Goal: Task Accomplishment & Management: Manage account settings

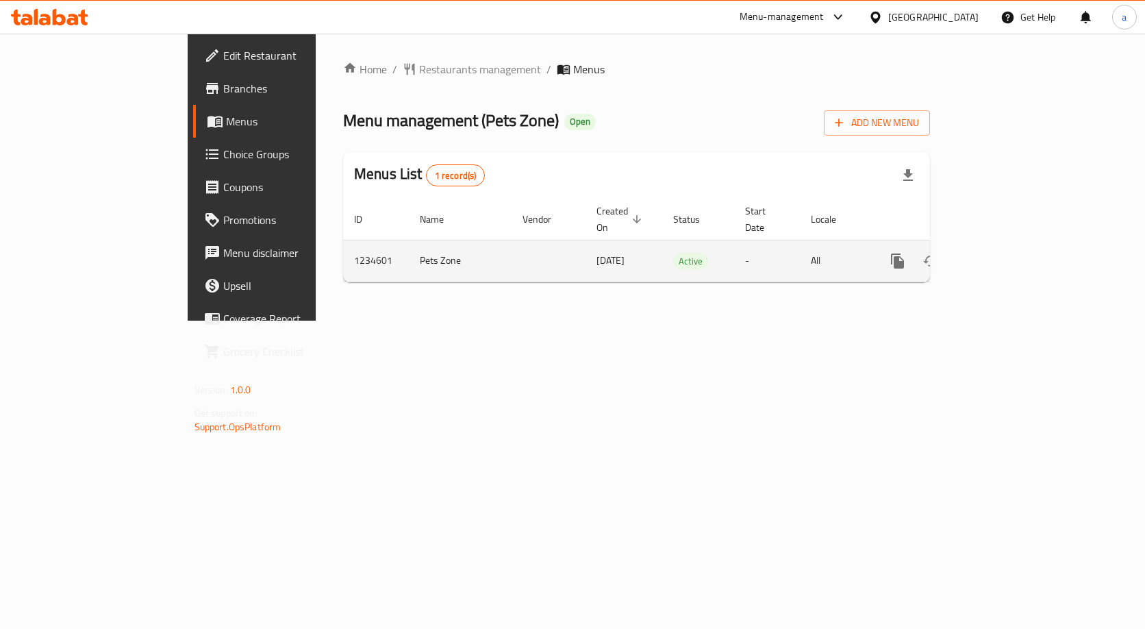
click at [1005, 253] on icon "enhanced table" at bounding box center [996, 261] width 16 height 16
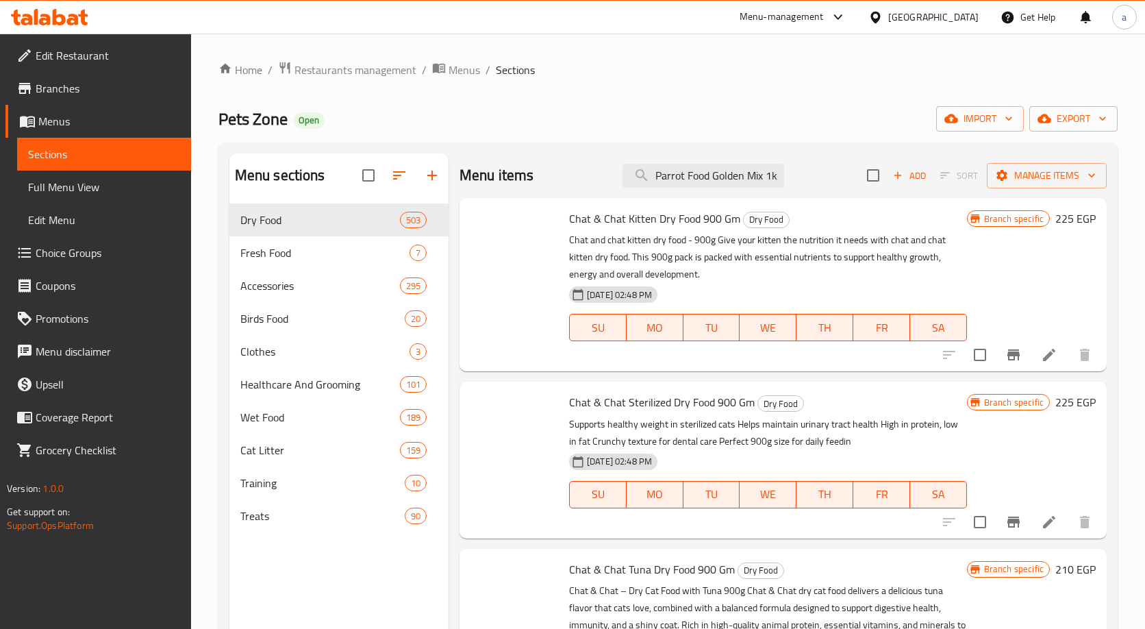
click at [677, 175] on input "Parrot Food Golden Mix 1k" at bounding box center [704, 176] width 162 height 24
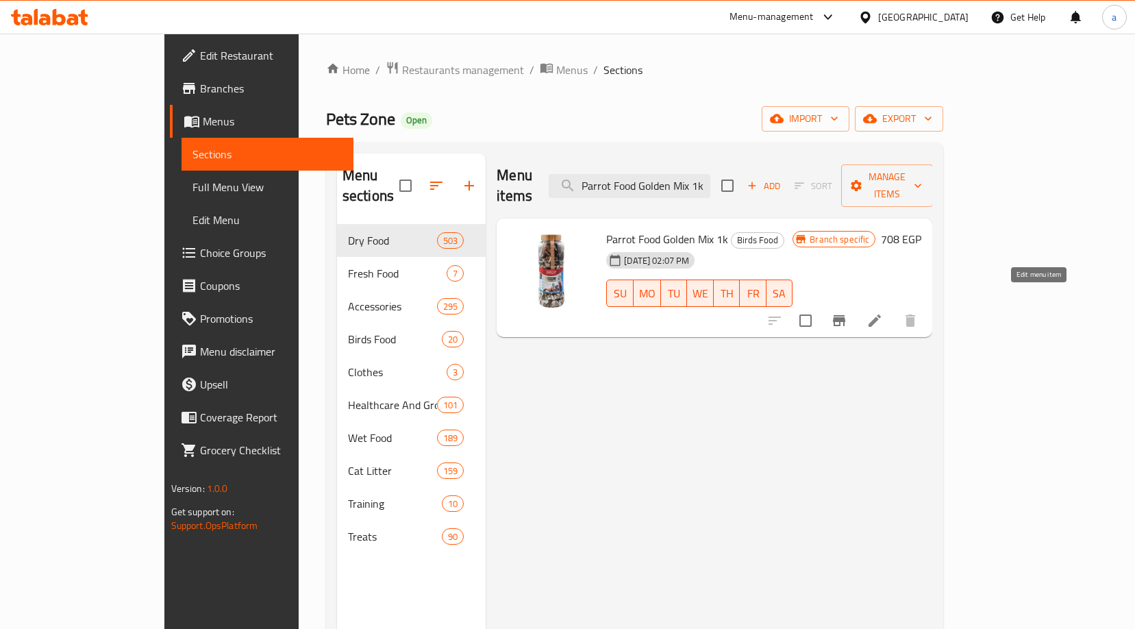
type input "Parrot Food Golden Mix 1k"
click at [883, 312] on icon at bounding box center [874, 320] width 16 height 16
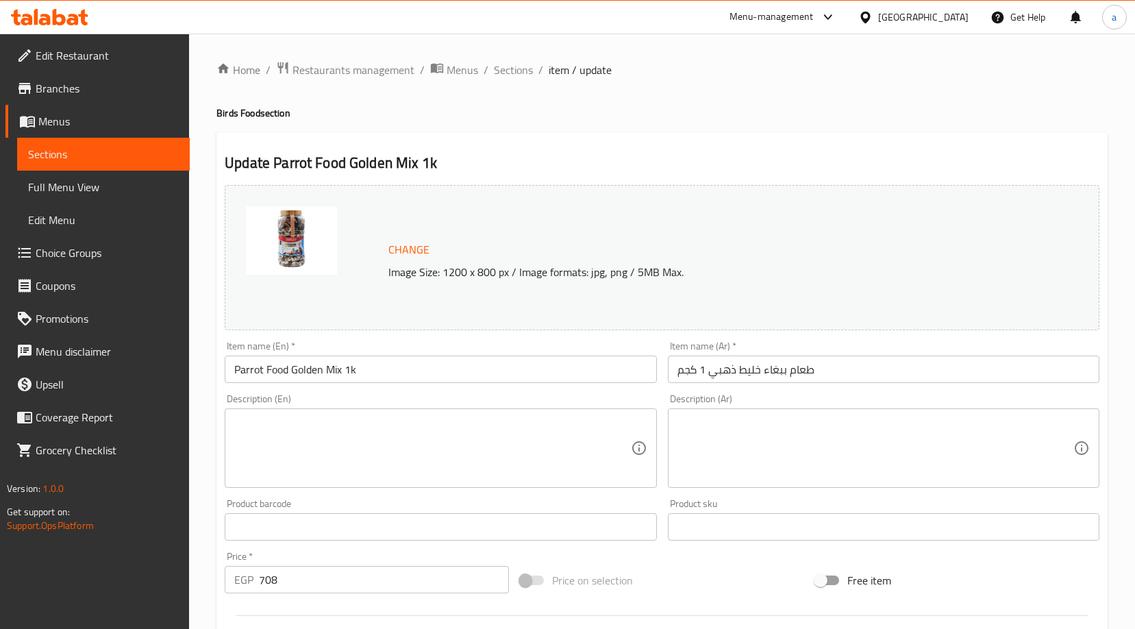
click at [349, 58] on div "Home / Restaurants management / Menus / Sections / item / update Birds Food sec…" at bounding box center [662, 511] width 946 height 954
click at [346, 70] on span "Restaurants management" at bounding box center [353, 70] width 122 height 16
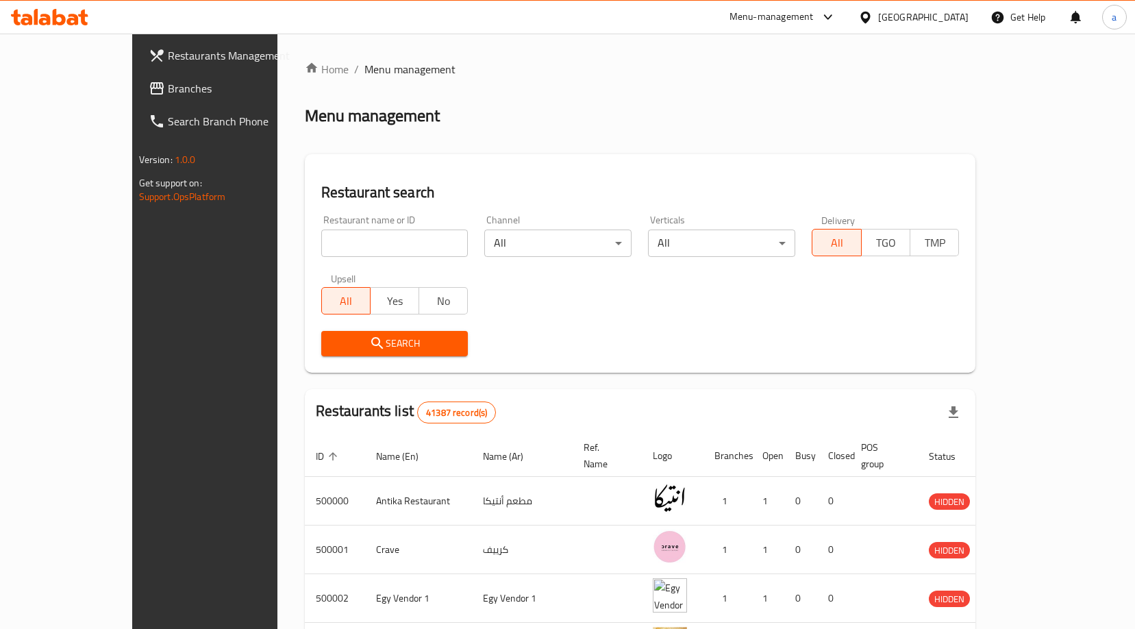
click at [168, 90] on span "Branches" at bounding box center [239, 88] width 143 height 16
